Goal: Information Seeking & Learning: Learn about a topic

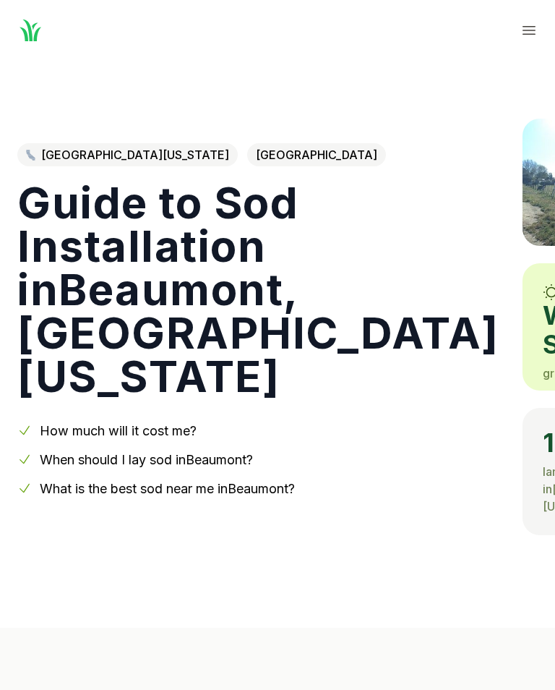
click at [213, 462] on link "When should I lay sod in [GEOGRAPHIC_DATA] ?" at bounding box center [146, 459] width 213 height 15
click at [155, 428] on link "How much will it cost me?" at bounding box center [118, 430] width 157 height 15
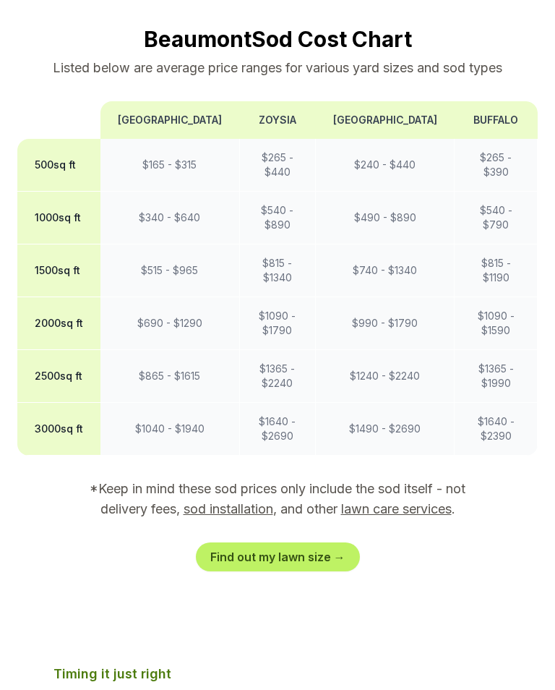
click at [315, 542] on link "Find out my lawn size →" at bounding box center [278, 556] width 164 height 29
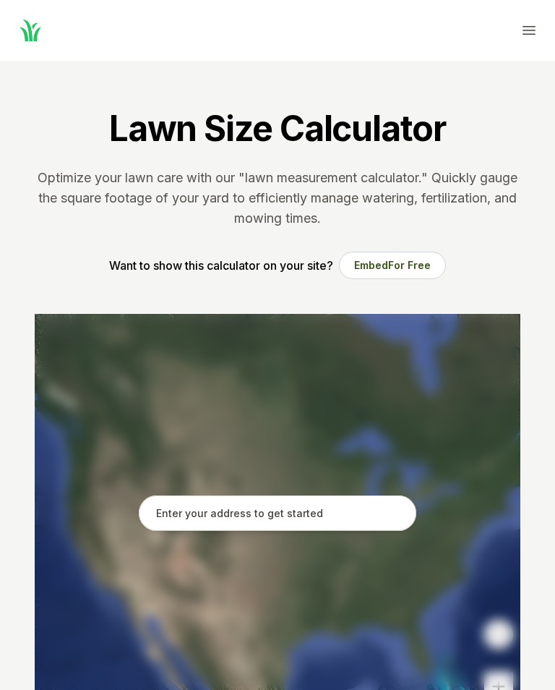
click at [295, 517] on input "text" at bounding box center [278, 513] width 278 height 36
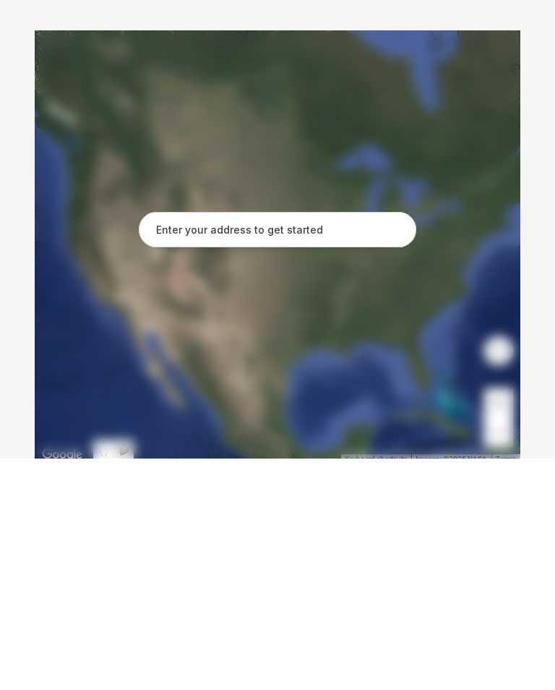
click at [192, 443] on input "text" at bounding box center [278, 461] width 278 height 36
click at [332, 443] on input "text" at bounding box center [278, 461] width 278 height 36
click at [322, 443] on input "text" at bounding box center [278, 461] width 278 height 36
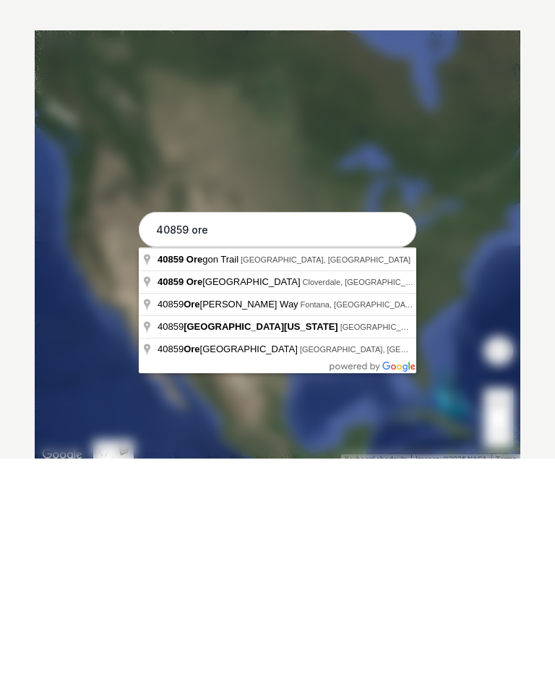
type input "[STREET_ADDRESS][US_STATE]"
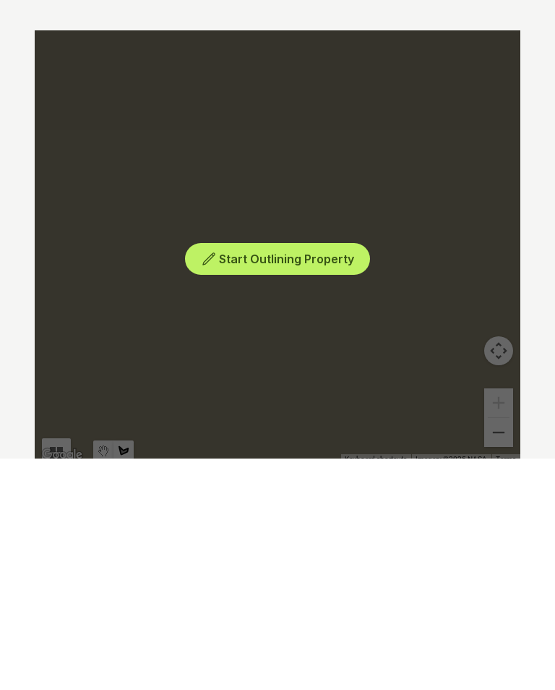
scroll to position [283, 0]
